Goal: Communication & Community: Answer question/provide support

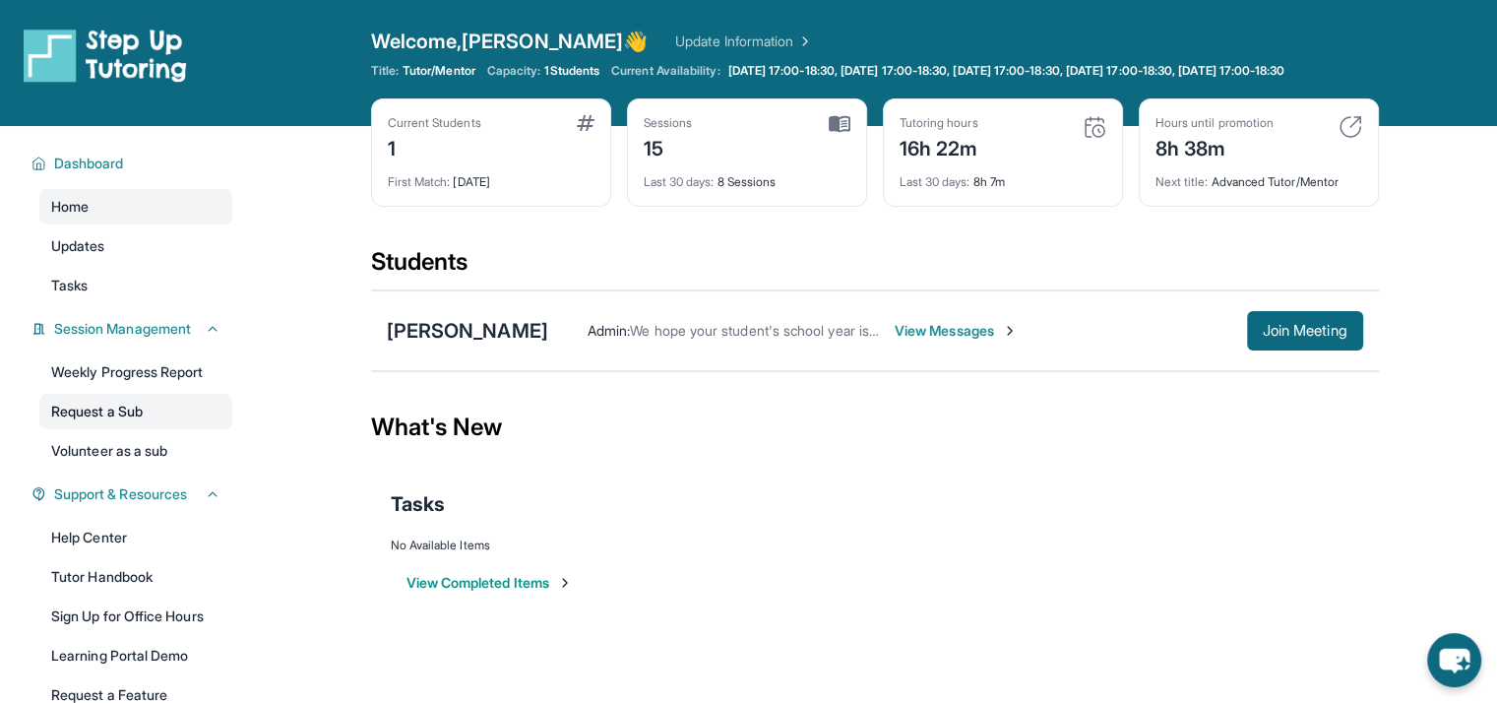
scroll to position [163, 0]
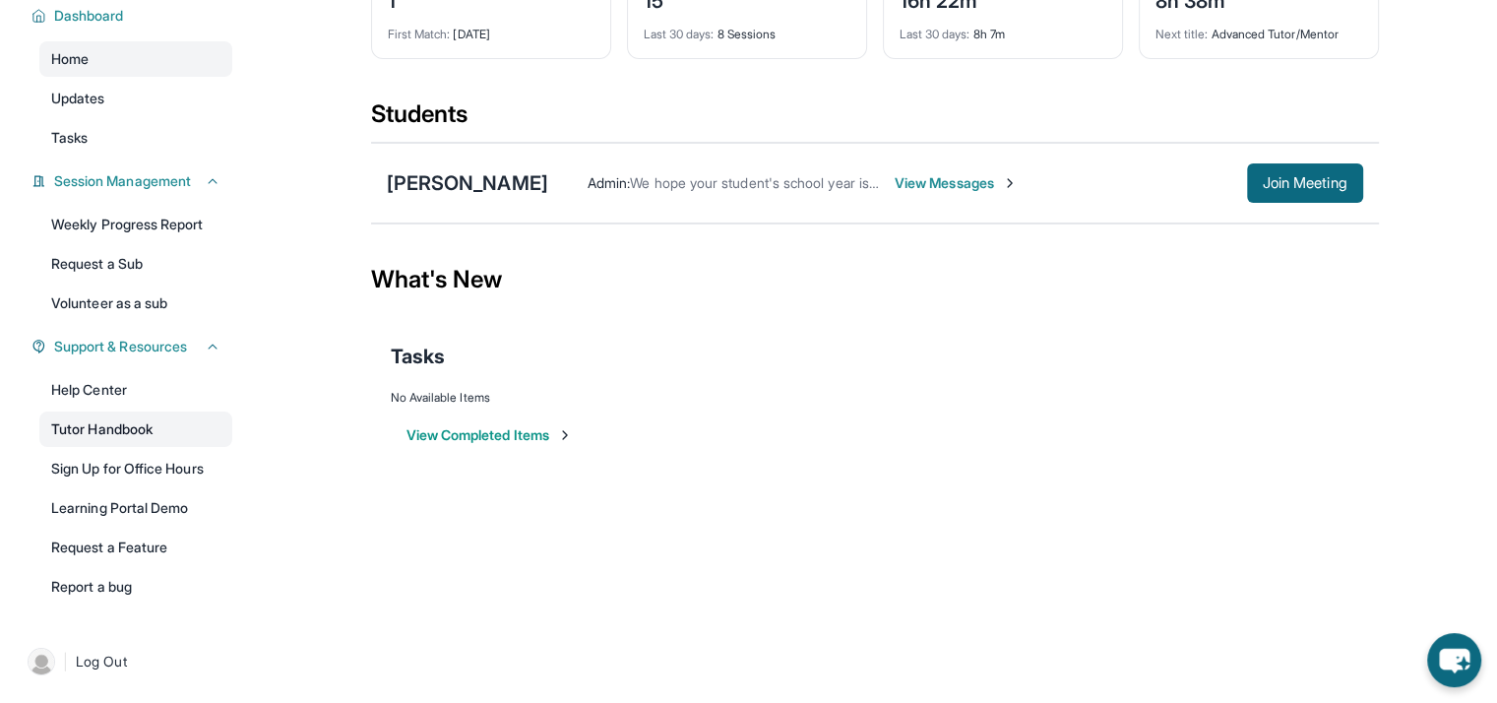
click at [75, 433] on link "Tutor Handbook" at bounding box center [135, 428] width 193 height 35
click at [129, 232] on link "Weekly Progress Report" at bounding box center [135, 224] width 193 height 35
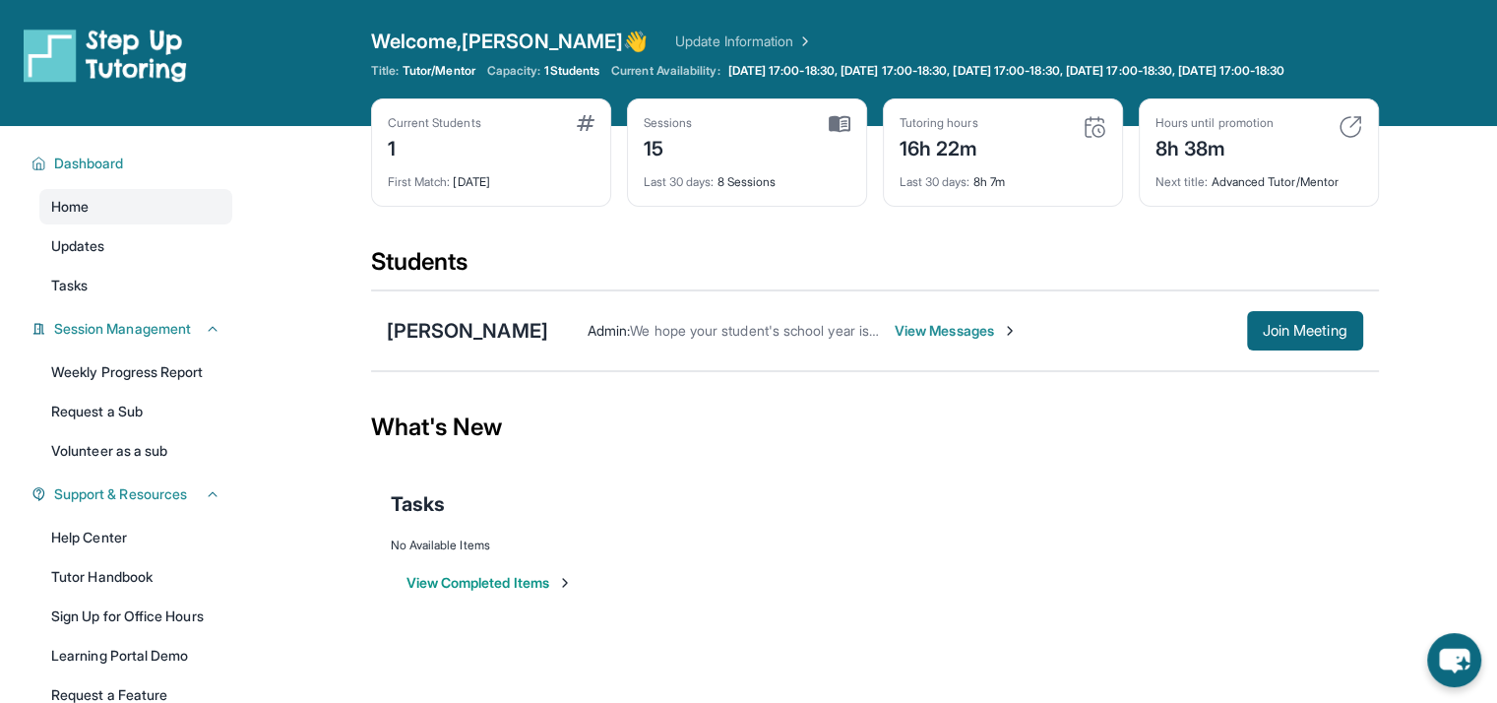
click at [900, 341] on span "View Messages" at bounding box center [956, 331] width 123 height 20
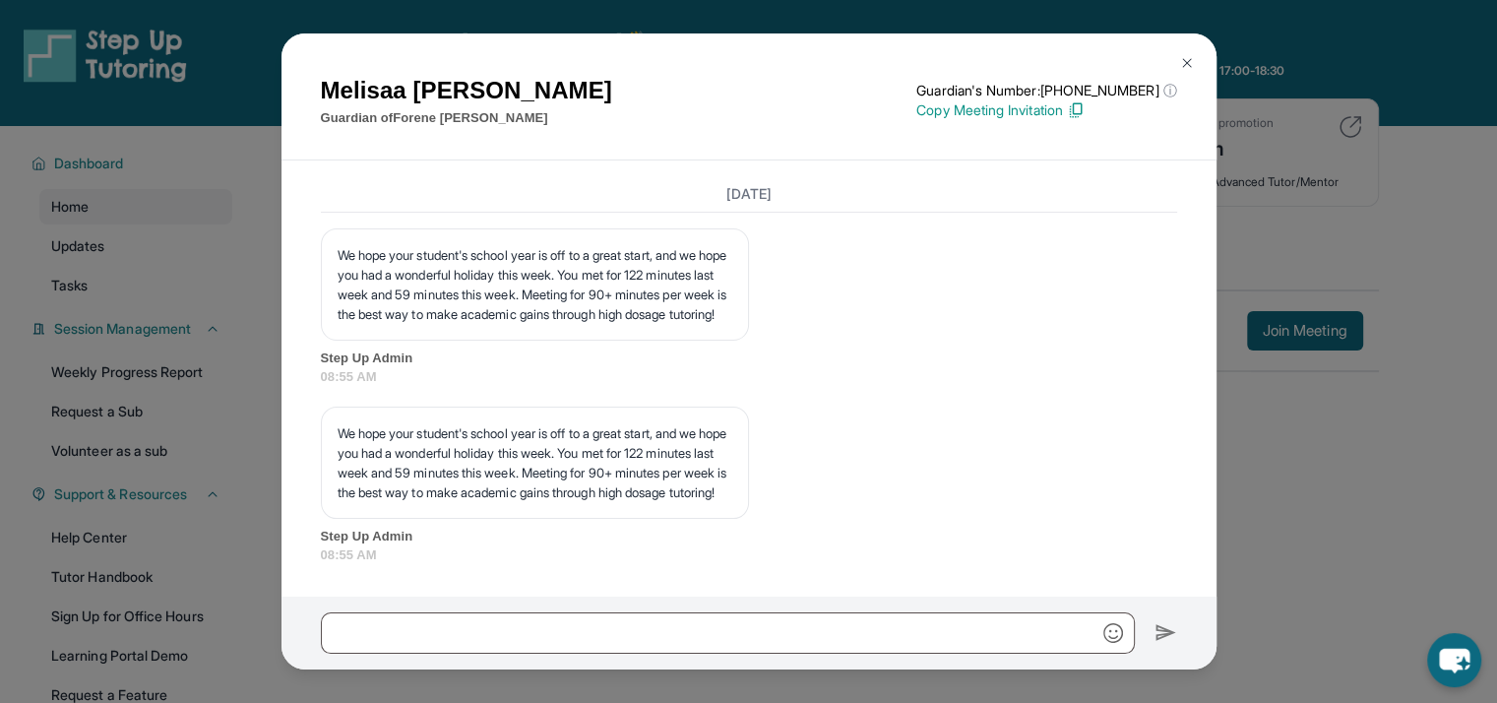
scroll to position [16333, 0]
click at [338, 423] on p "We hope your student's school year is off to a great start, and we hope you had…" at bounding box center [535, 462] width 395 height 79
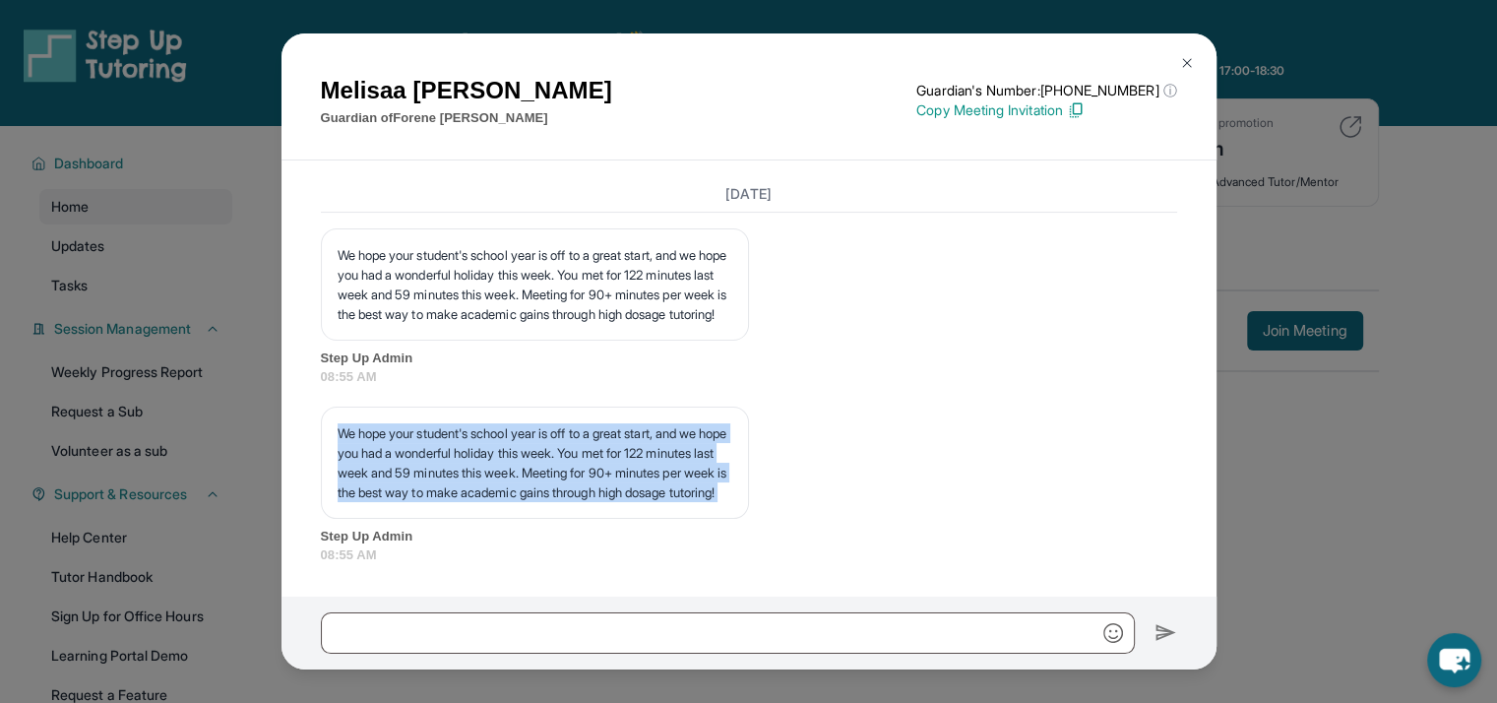
drag, startPoint x: 338, startPoint y: 408, endPoint x: 579, endPoint y: 492, distance: 255.2
click at [579, 492] on p "We hope your student's school year is off to a great start, and we hope you had…" at bounding box center [535, 462] width 395 height 79
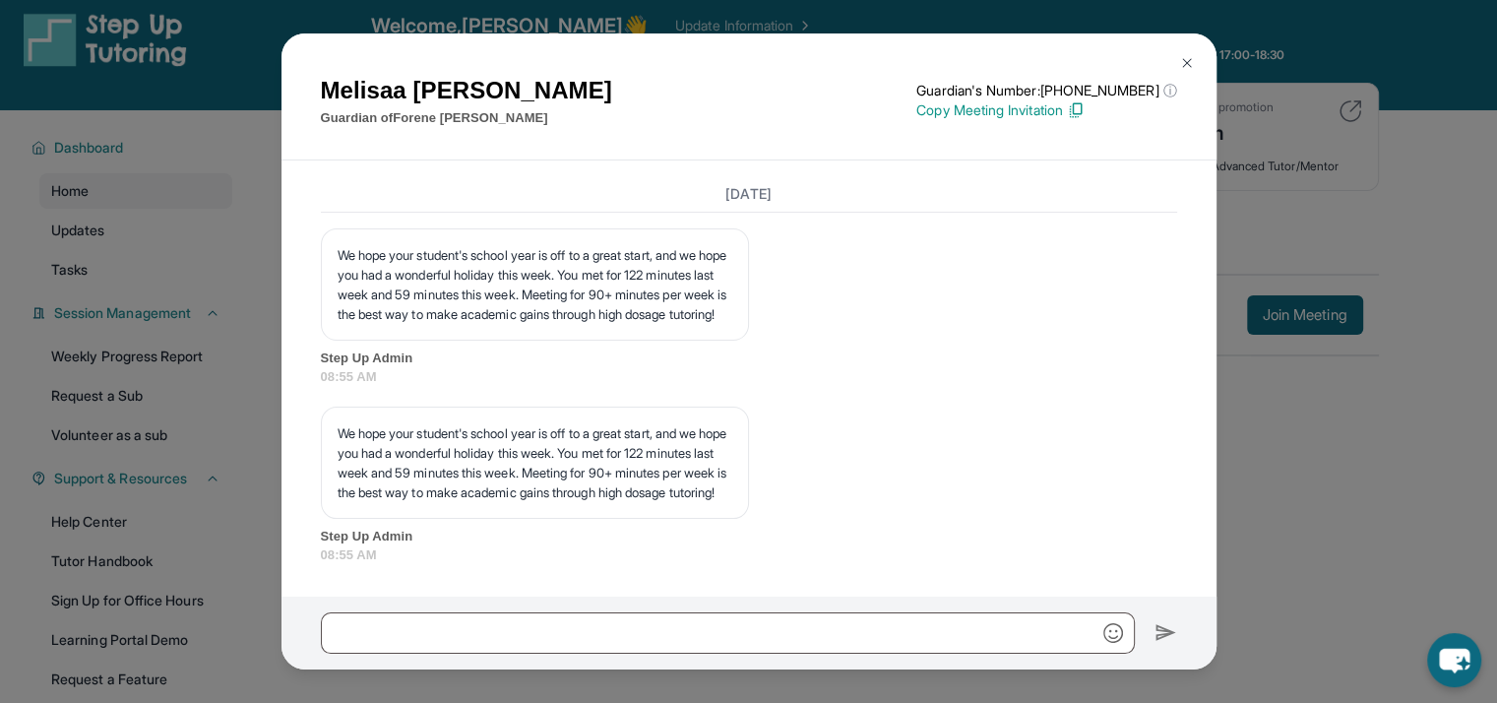
scroll to position [14, 0]
click at [533, 492] on p "We hope your student's school year is off to a great start, and we hope you had…" at bounding box center [535, 462] width 395 height 79
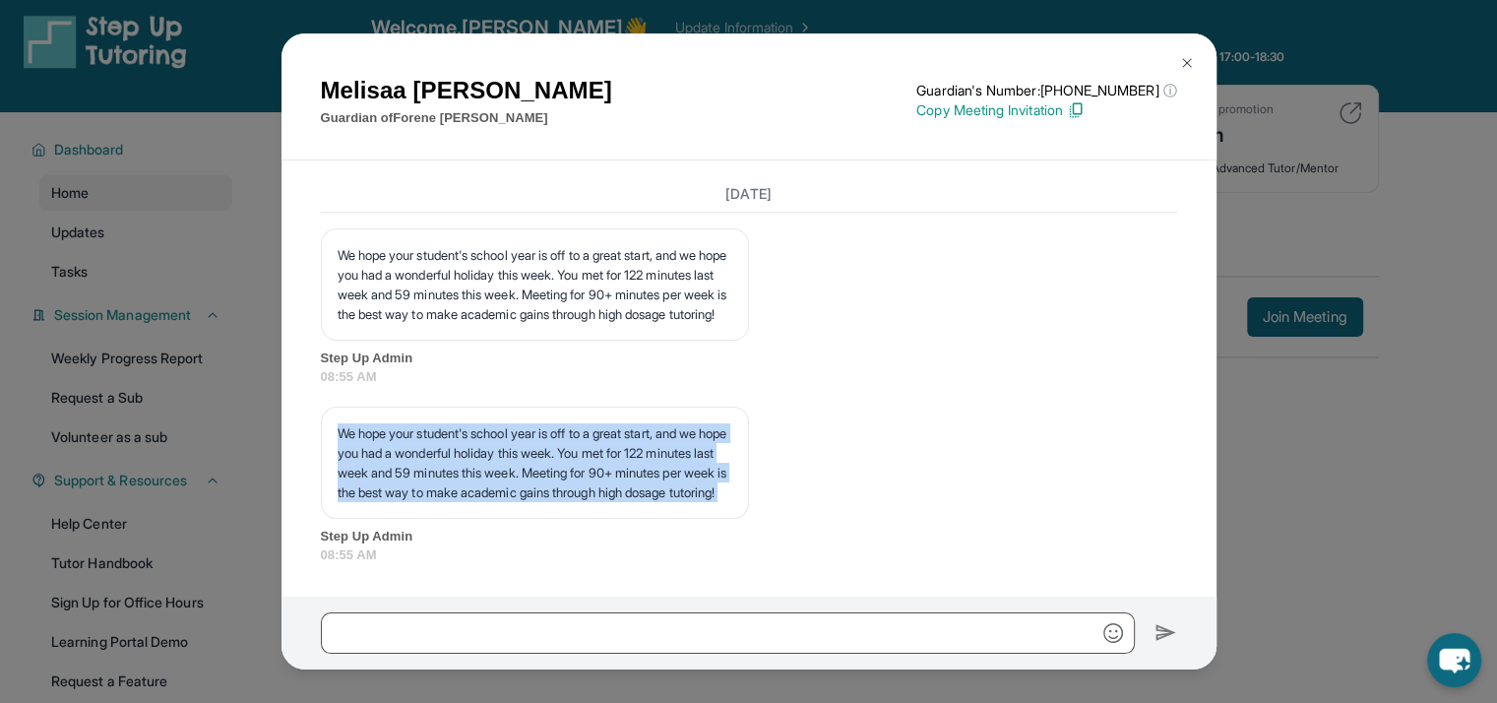
drag, startPoint x: 533, startPoint y: 492, endPoint x: 290, endPoint y: 389, distance: 264.1
click at [290, 389] on div "[DATE] <p>**New Step Up [PERSON_NAME] Chat**: Hi Melisaa! This is the start of …" at bounding box center [748, 378] width 935 height 436
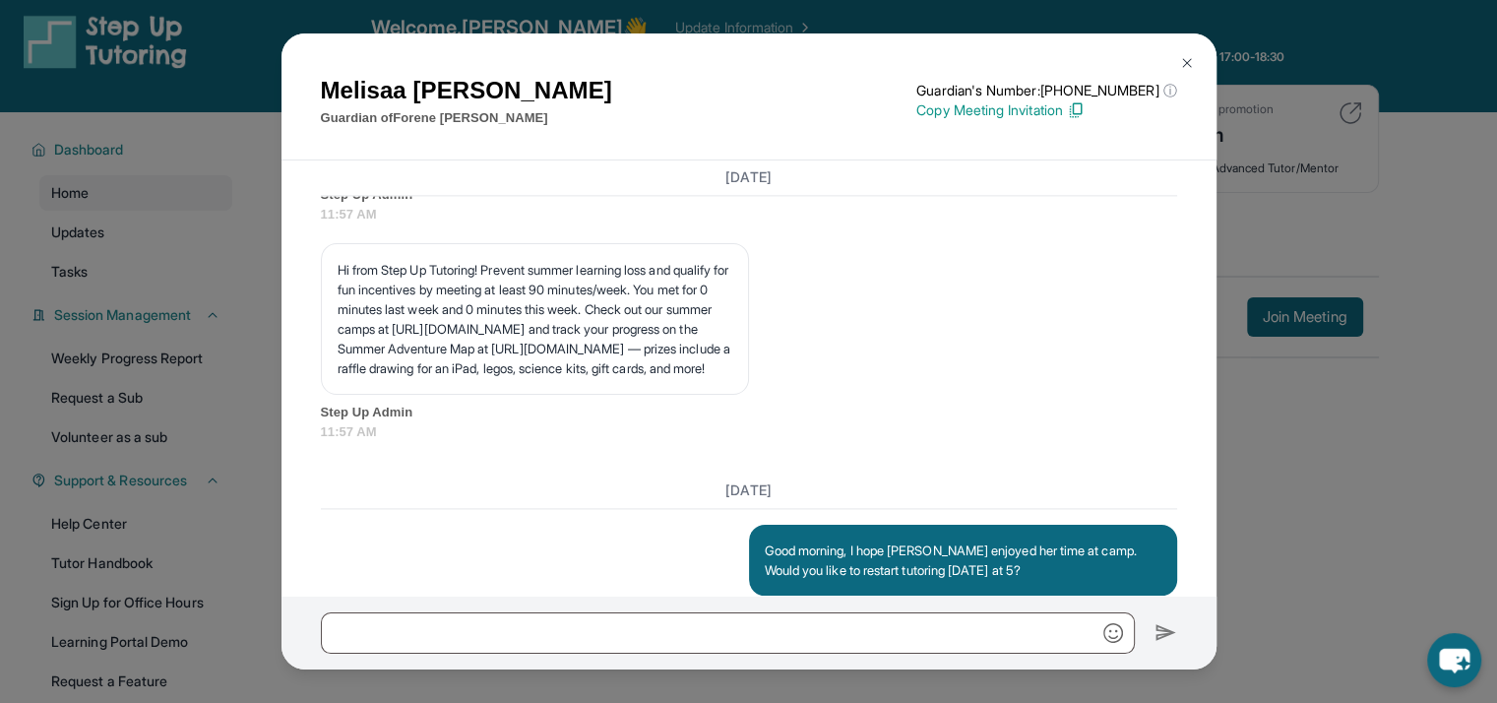
scroll to position [10350, 0]
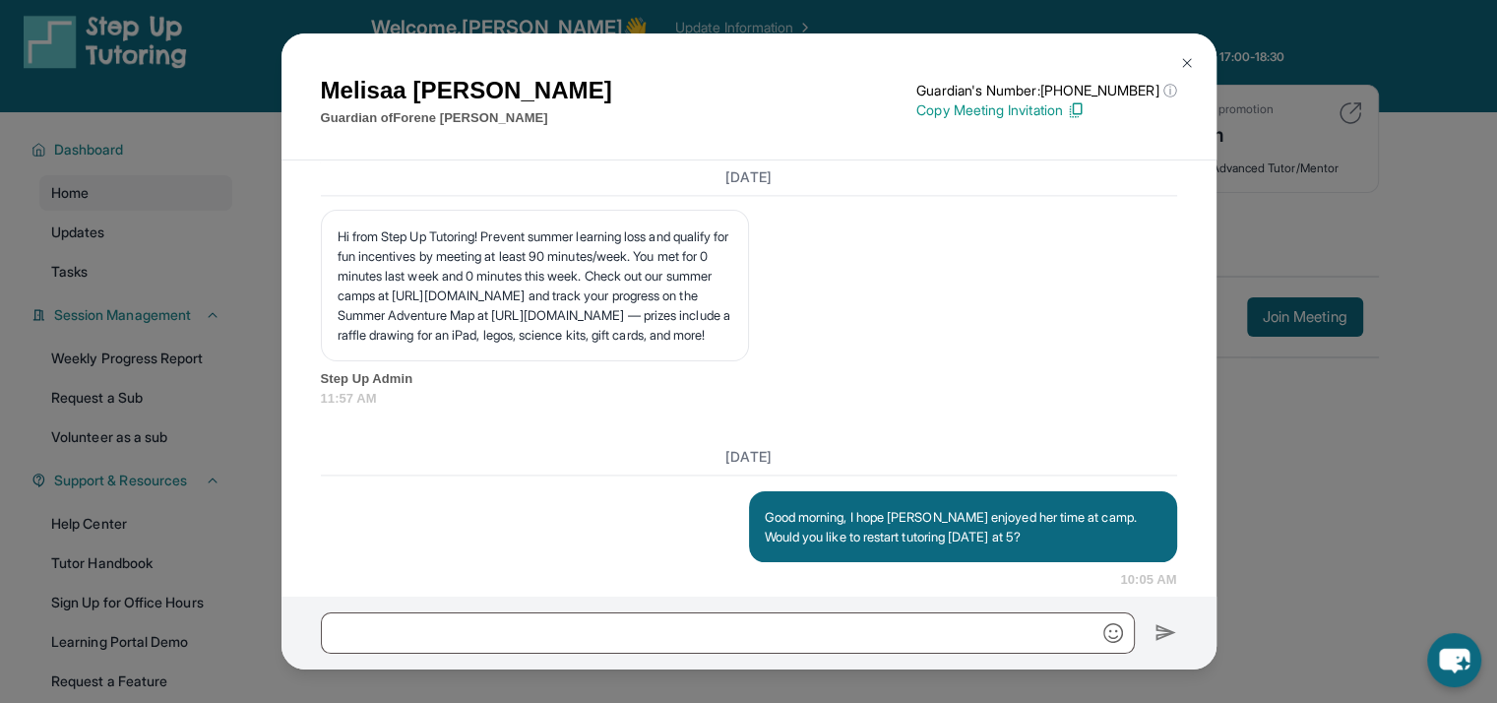
drag, startPoint x: 872, startPoint y: 353, endPoint x: 890, endPoint y: 389, distance: 39.6
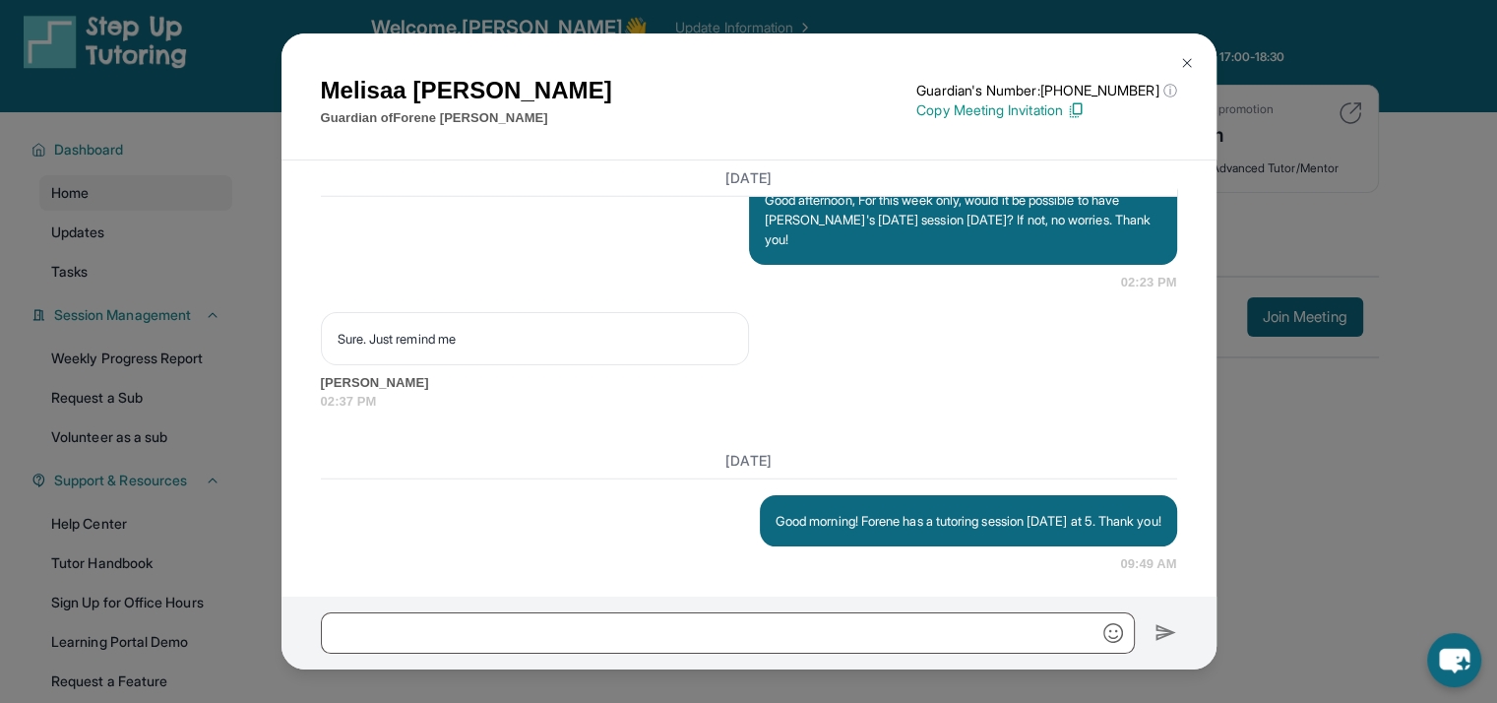
scroll to position [13082, 0]
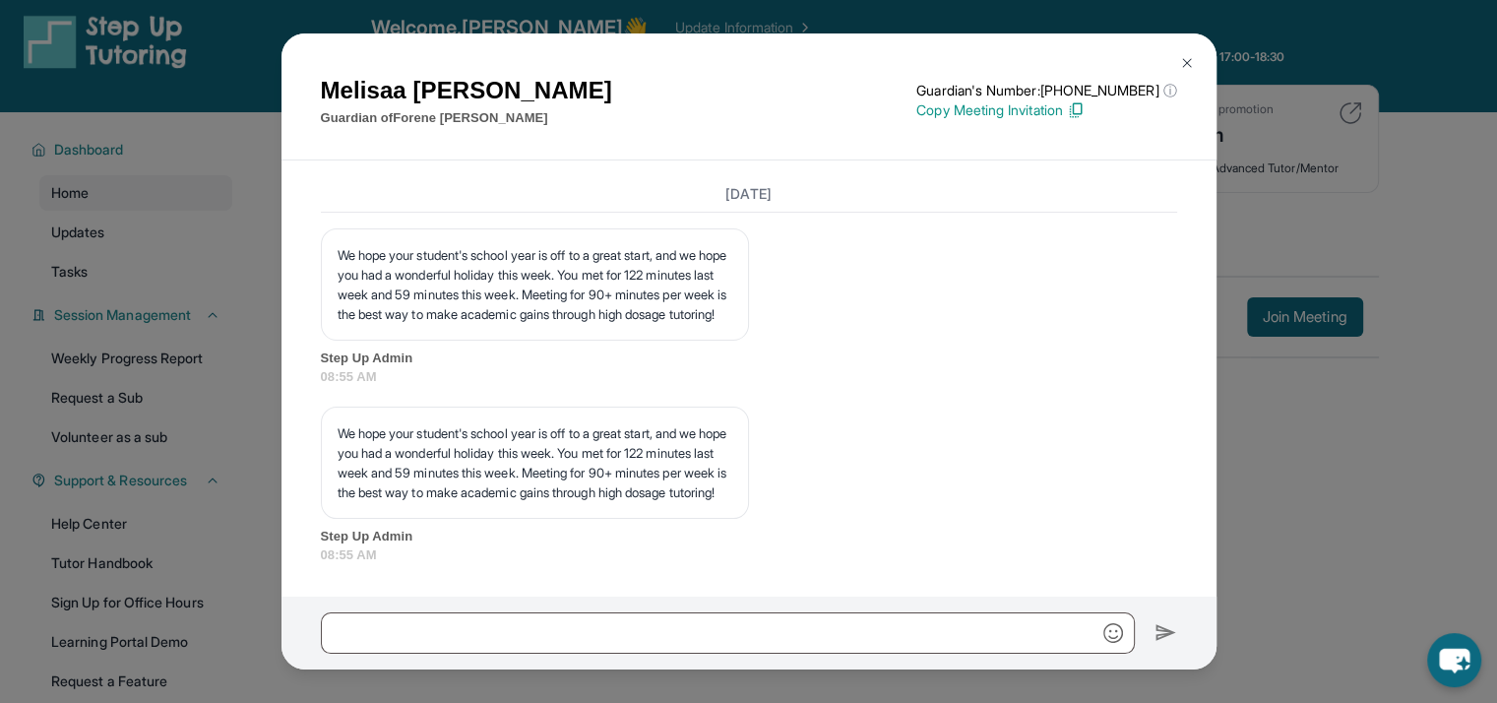
scroll to position [163, 0]
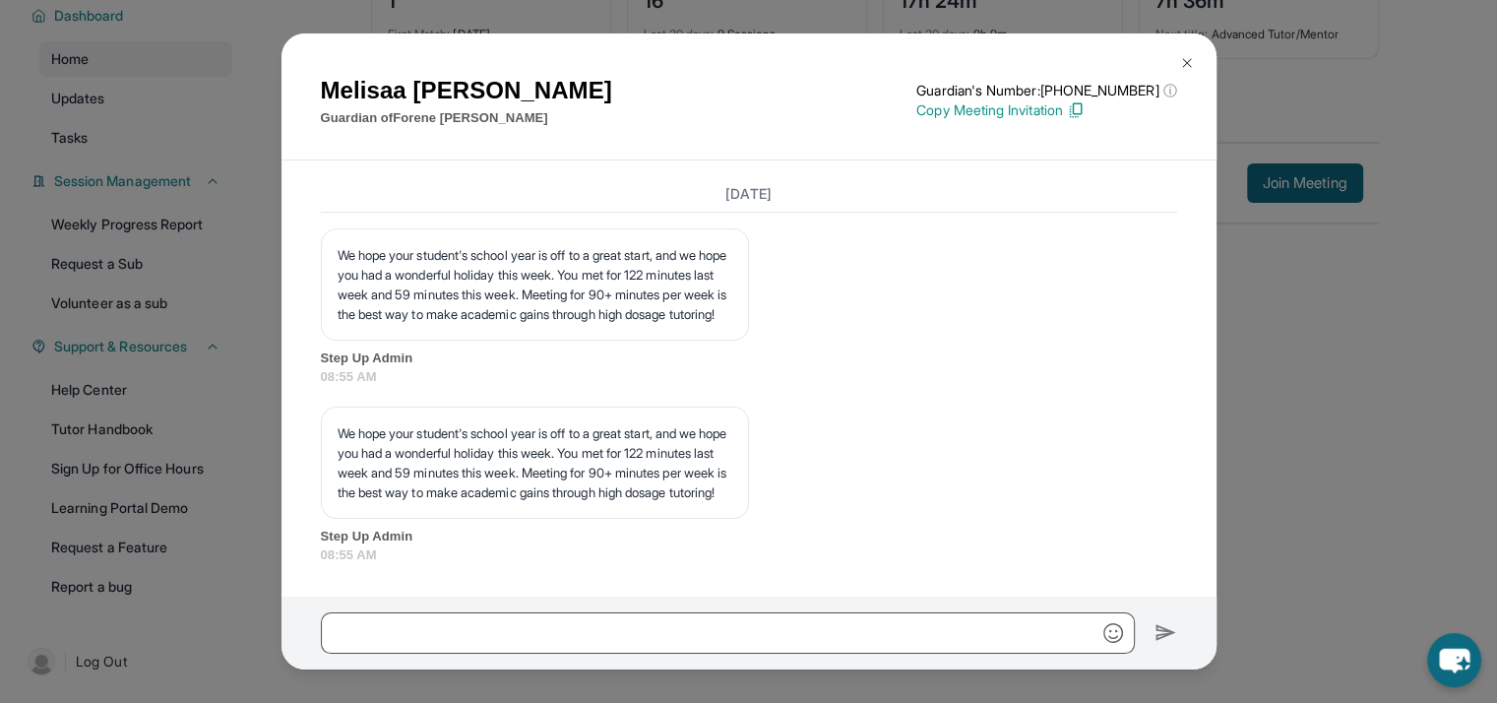
click at [1246, 498] on div "[PERSON_NAME] Guardian of [PERSON_NAME] Guardian's Number: [PHONE_NUMBER] ⓘ Thi…" at bounding box center [748, 351] width 1497 height 703
